Goal: Task Accomplishment & Management: Manage account settings

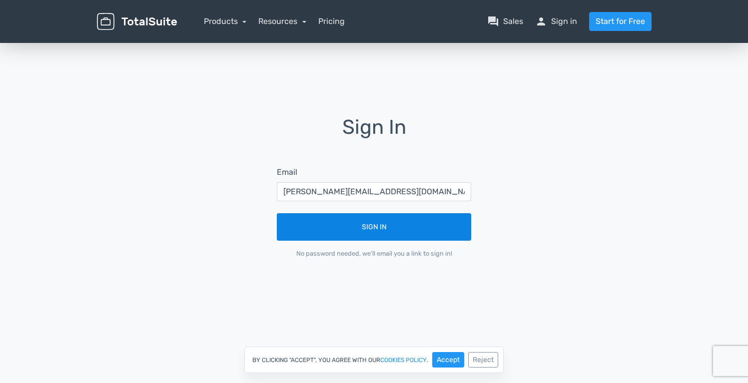
type input "olivier.staigre@capgemini.com"
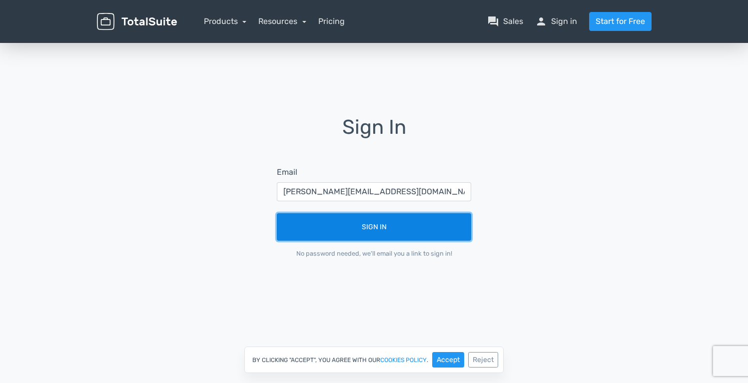
click at [372, 228] on button "Sign In" at bounding box center [374, 226] width 194 height 27
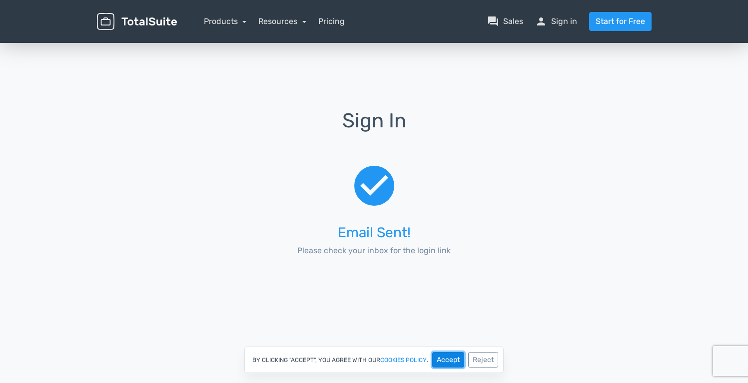
click at [446, 360] on button "Accept" at bounding box center [448, 359] width 32 height 15
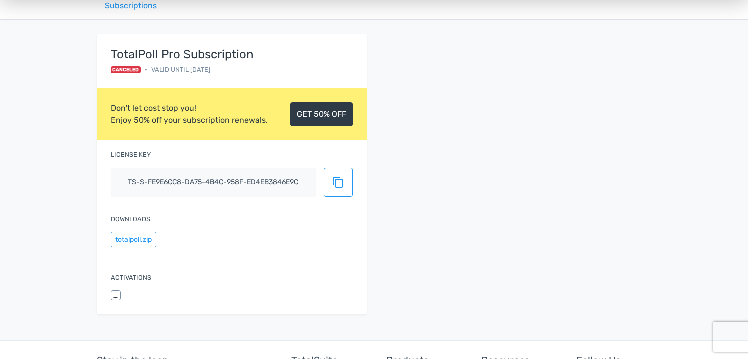
scroll to position [93, 0]
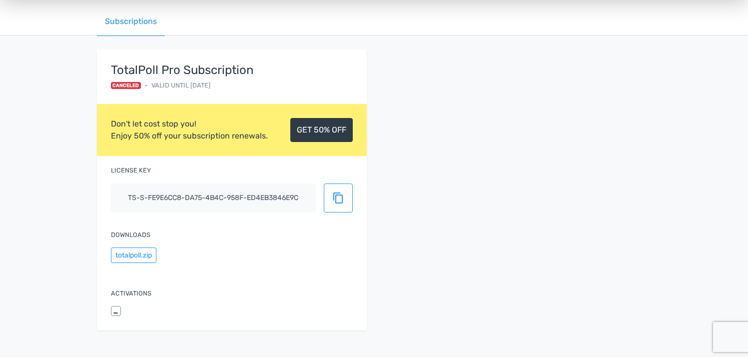
drag, startPoint x: 227, startPoint y: 84, endPoint x: 188, endPoint y: 85, distance: 39.0
click at [188, 84] on div "Canceled • Valid until [DATE]" at bounding box center [182, 84] width 143 height 9
click at [452, 262] on div "TotalPoll Pro Subscription Canceled • Valid until [DATE] Don't let cost stop yo…" at bounding box center [373, 195] width 569 height 292
click at [143, 258] on button "totalpoll.zip" at bounding box center [133, 254] width 45 height 15
